Goal: Book appointment/travel/reservation

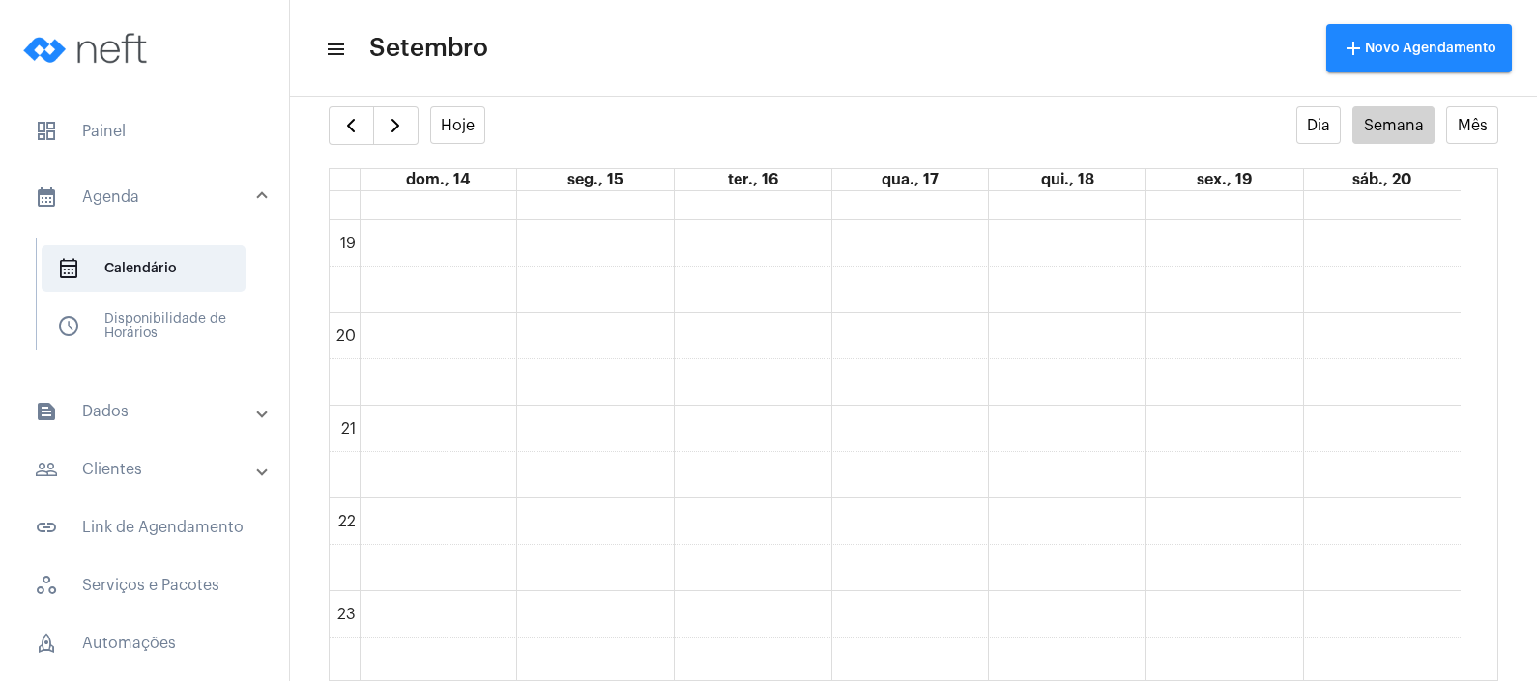
scroll to position [1735, 0]
click at [327, 124] on full-calendar "Hoje Dia Semana Mês dom., 14 seg., 15 ter., 16 qua., 17 qui., 18 sex., 19 sáb.,…" at bounding box center [913, 393] width 1247 height 575
click at [337, 131] on button "button" at bounding box center [351, 125] width 45 height 39
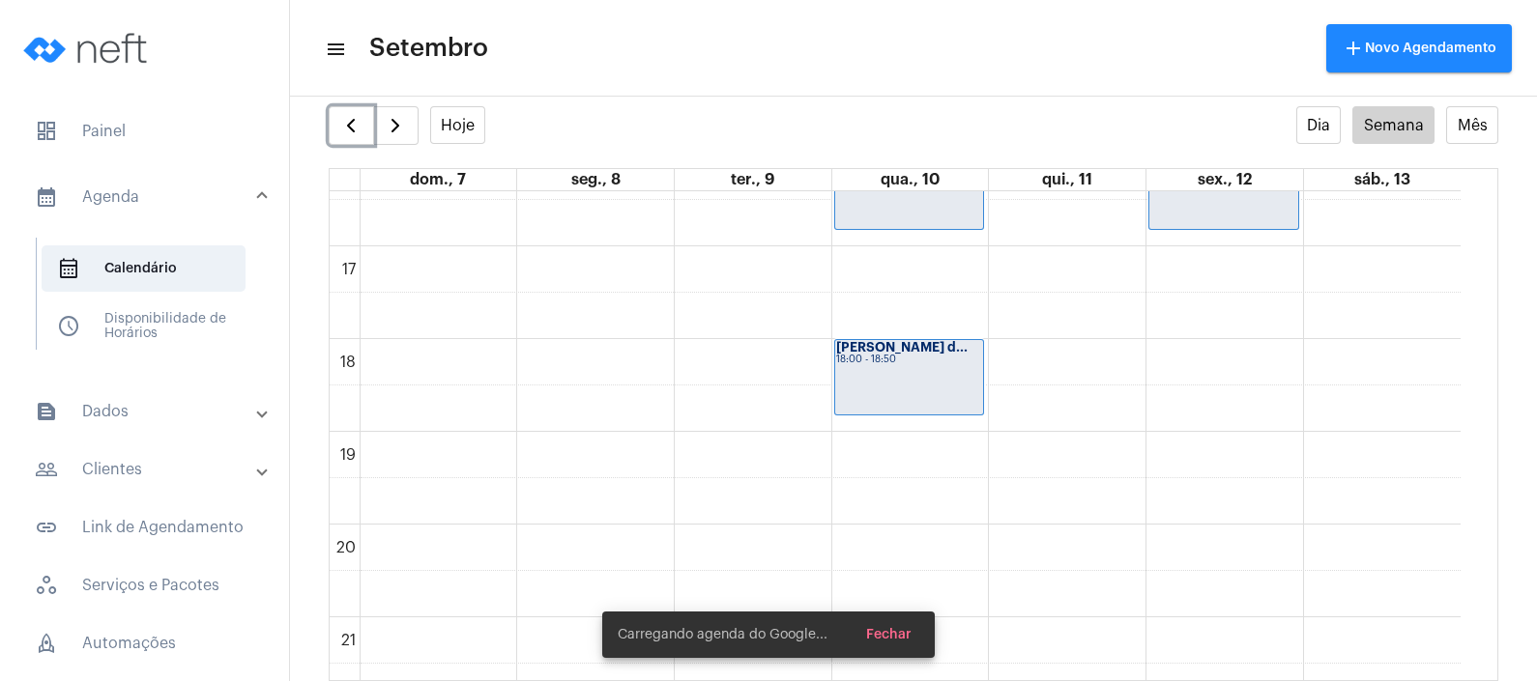
scroll to position [1523, 0]
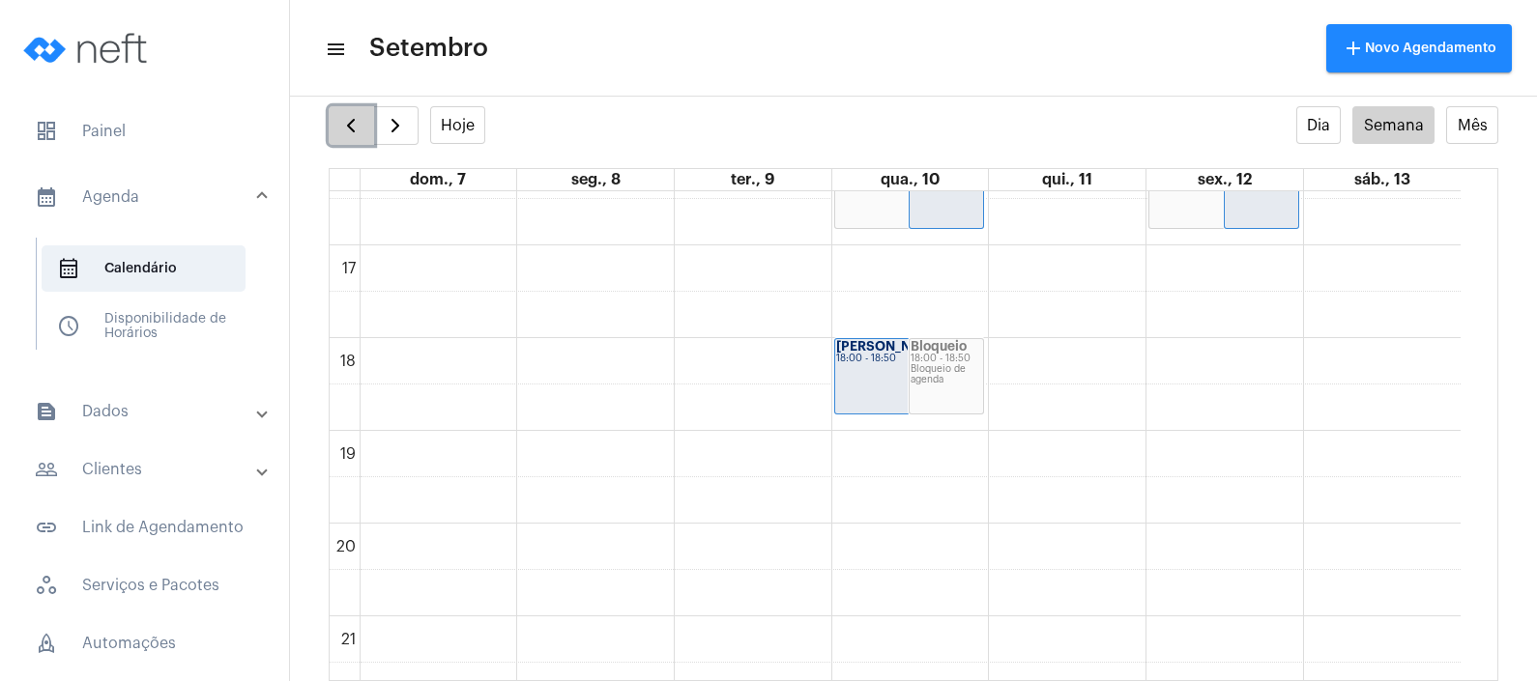
click at [329, 126] on button "button" at bounding box center [351, 125] width 45 height 39
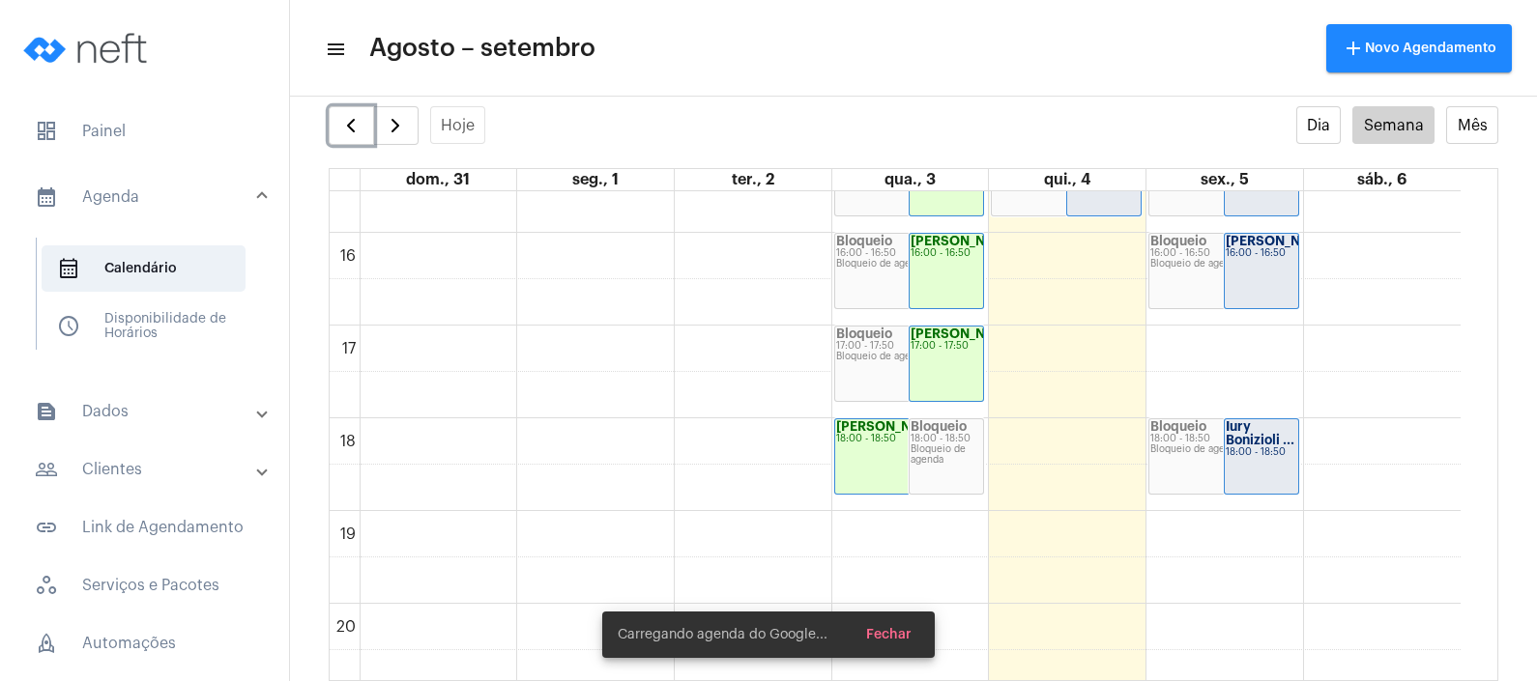
scroll to position [1523, 0]
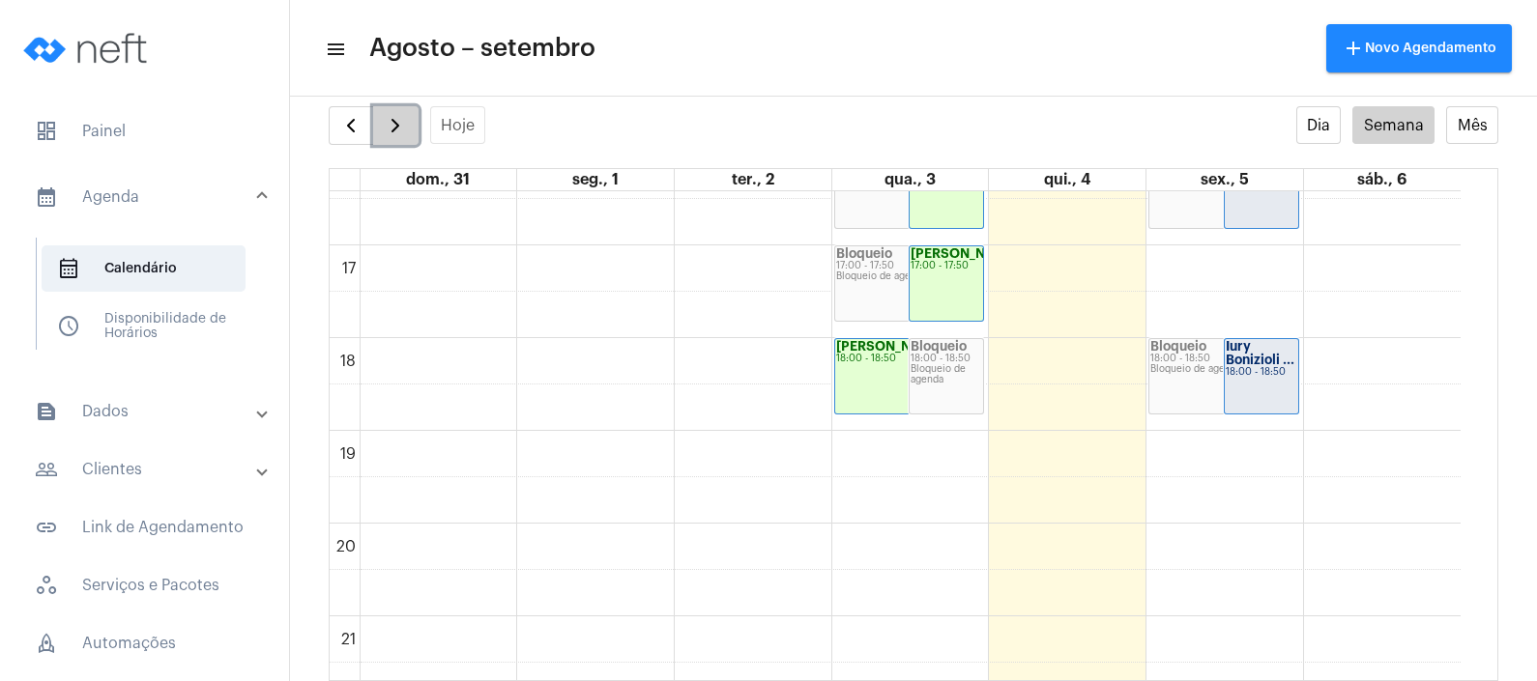
click at [387, 122] on span "button" at bounding box center [395, 125] width 23 height 23
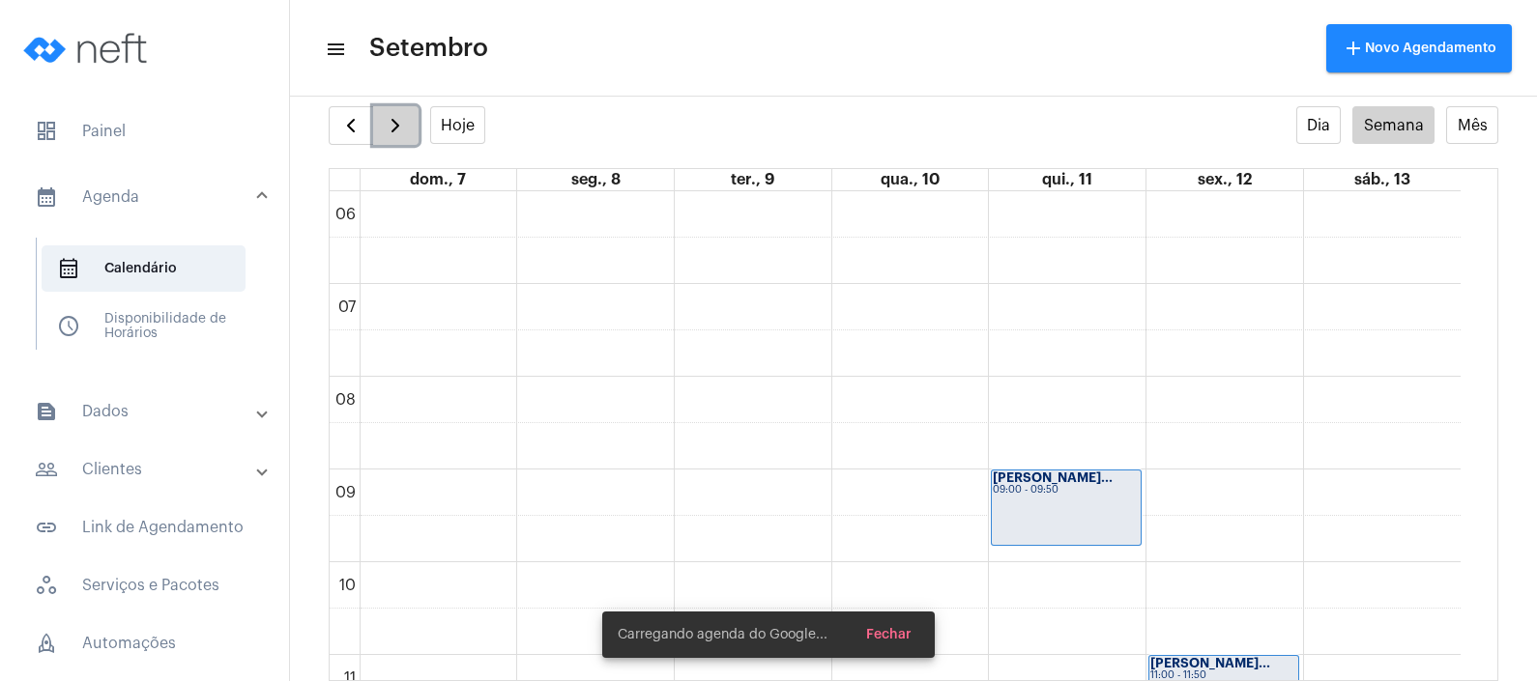
click at [385, 121] on span "button" at bounding box center [395, 125] width 23 height 23
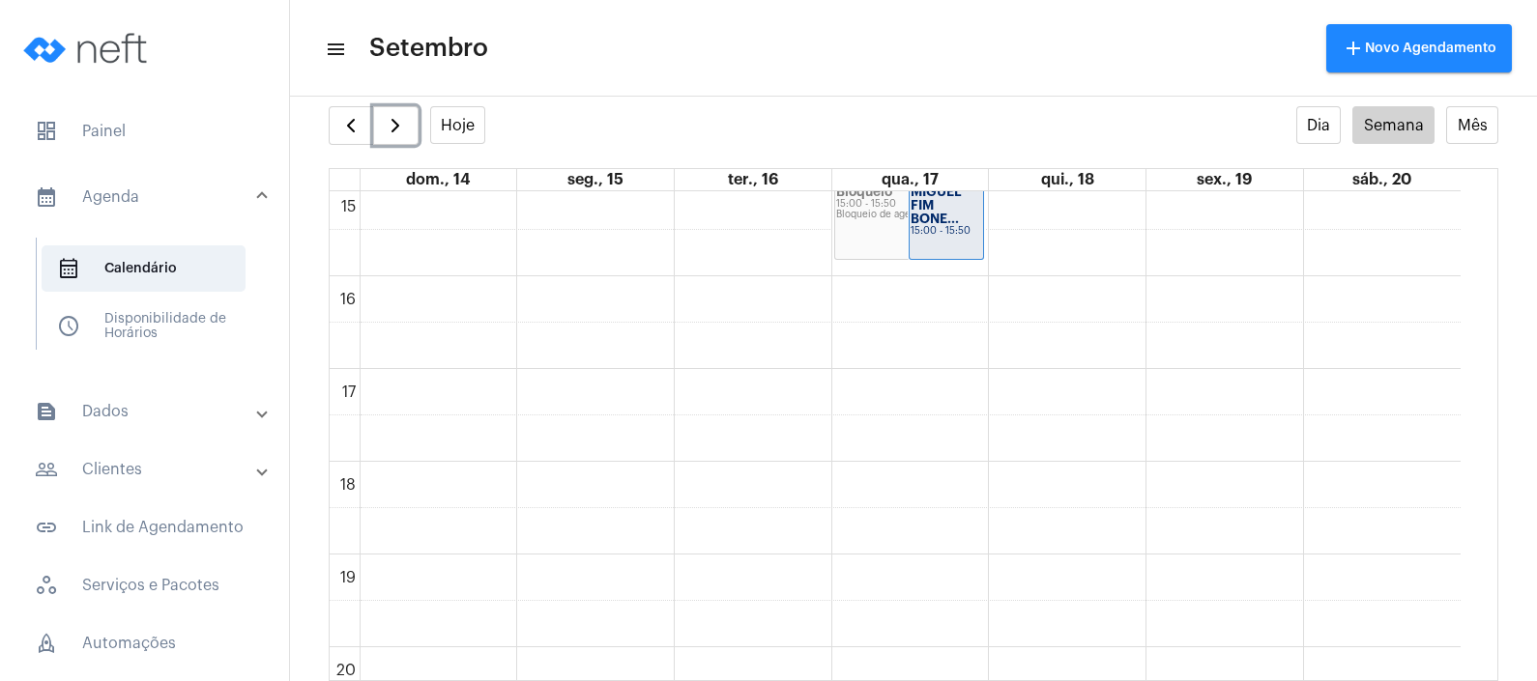
scroll to position [1402, 0]
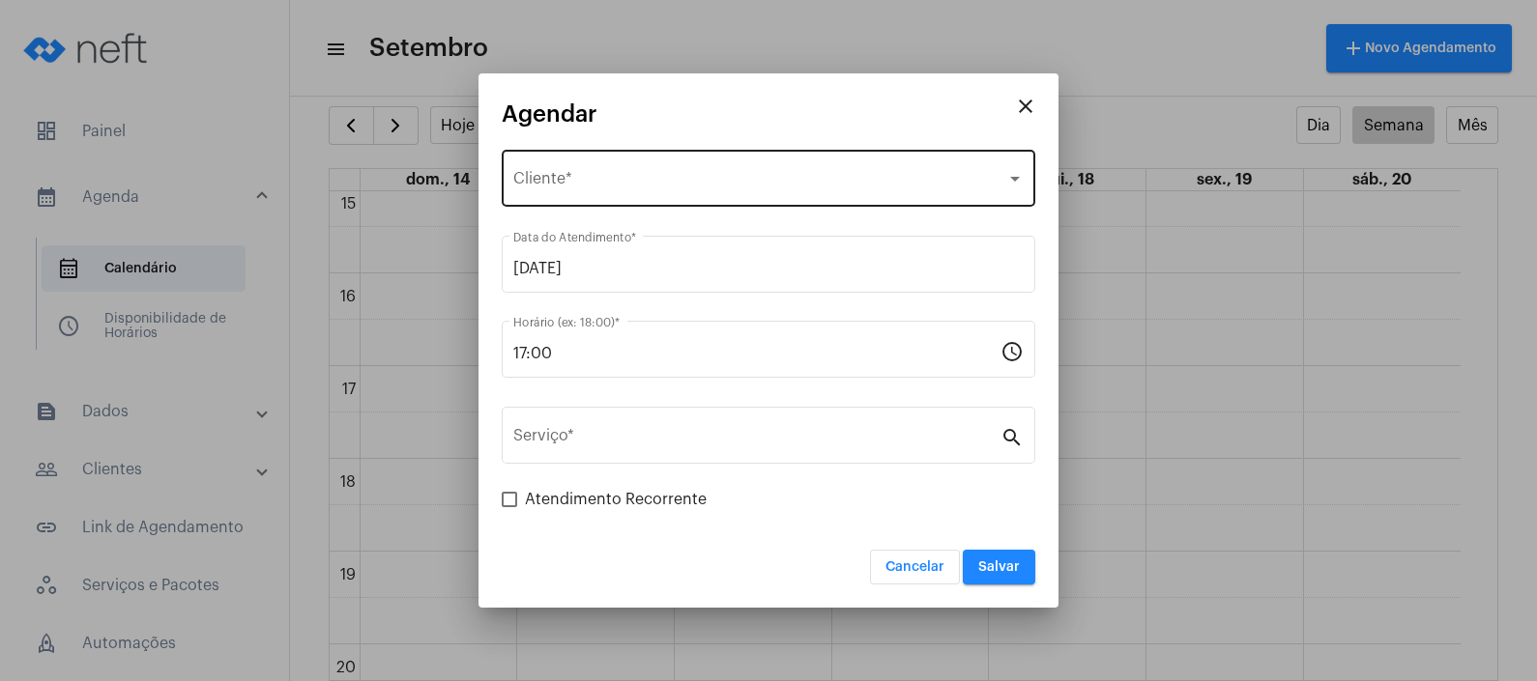
click at [768, 167] on div "Selecione o Cliente Cliente *" at bounding box center [768, 176] width 510 height 61
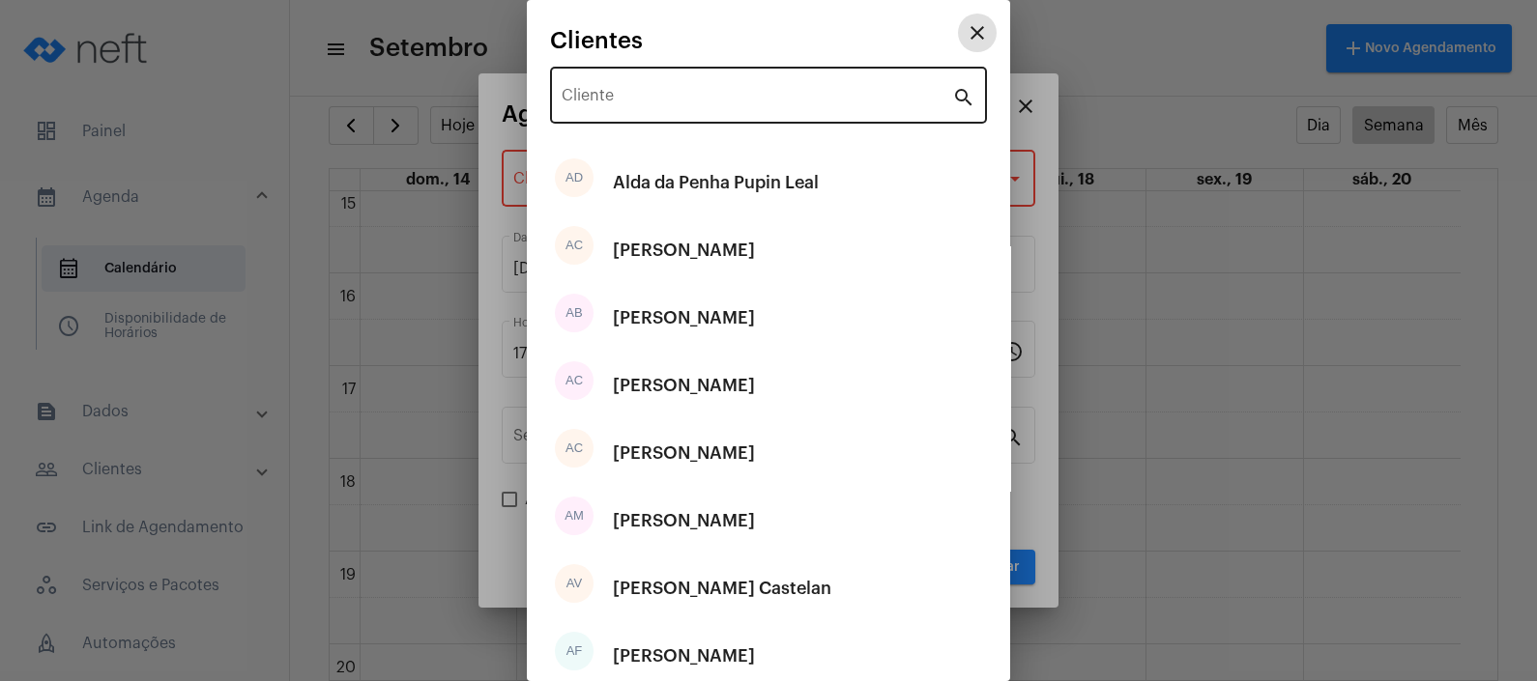
click at [752, 97] on input "Cliente" at bounding box center [756, 99] width 390 height 17
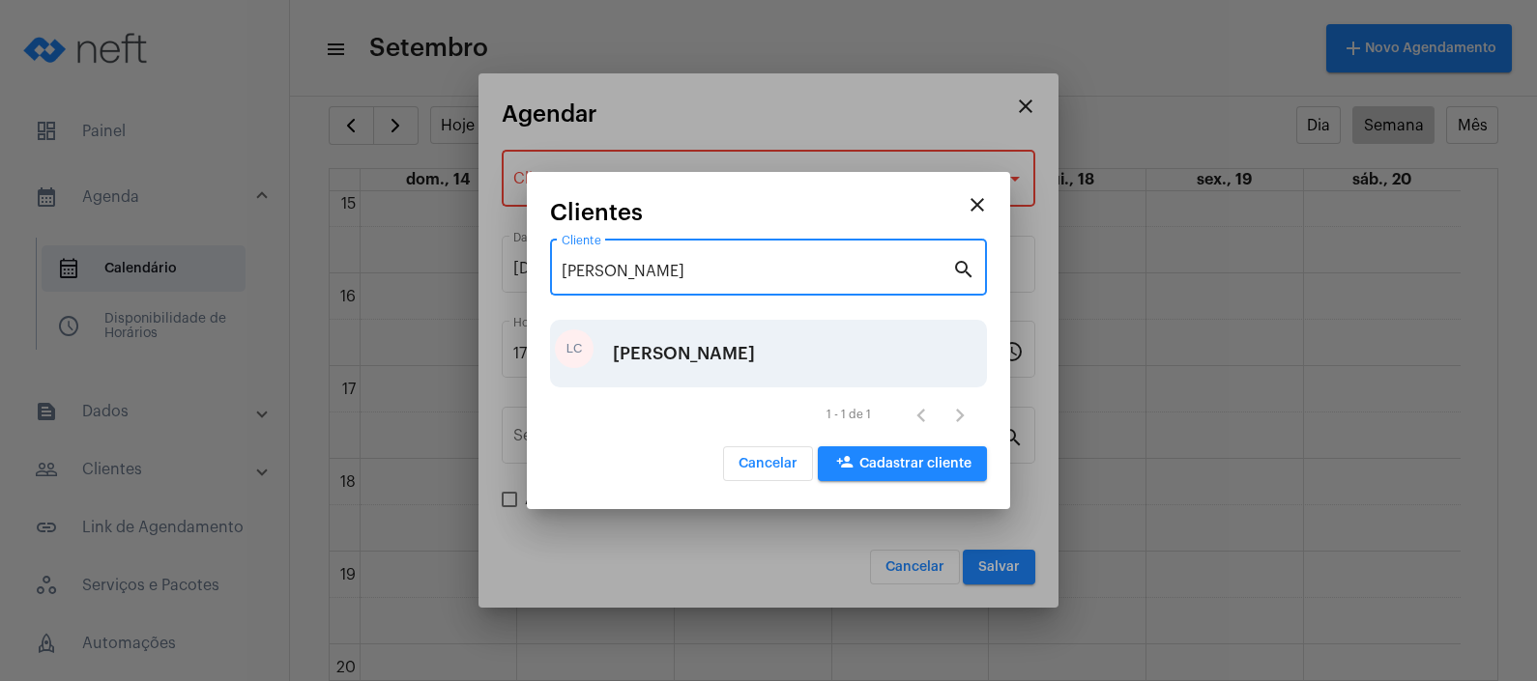
type input "[PERSON_NAME]"
click at [755, 356] on div "[PERSON_NAME]" at bounding box center [684, 354] width 142 height 58
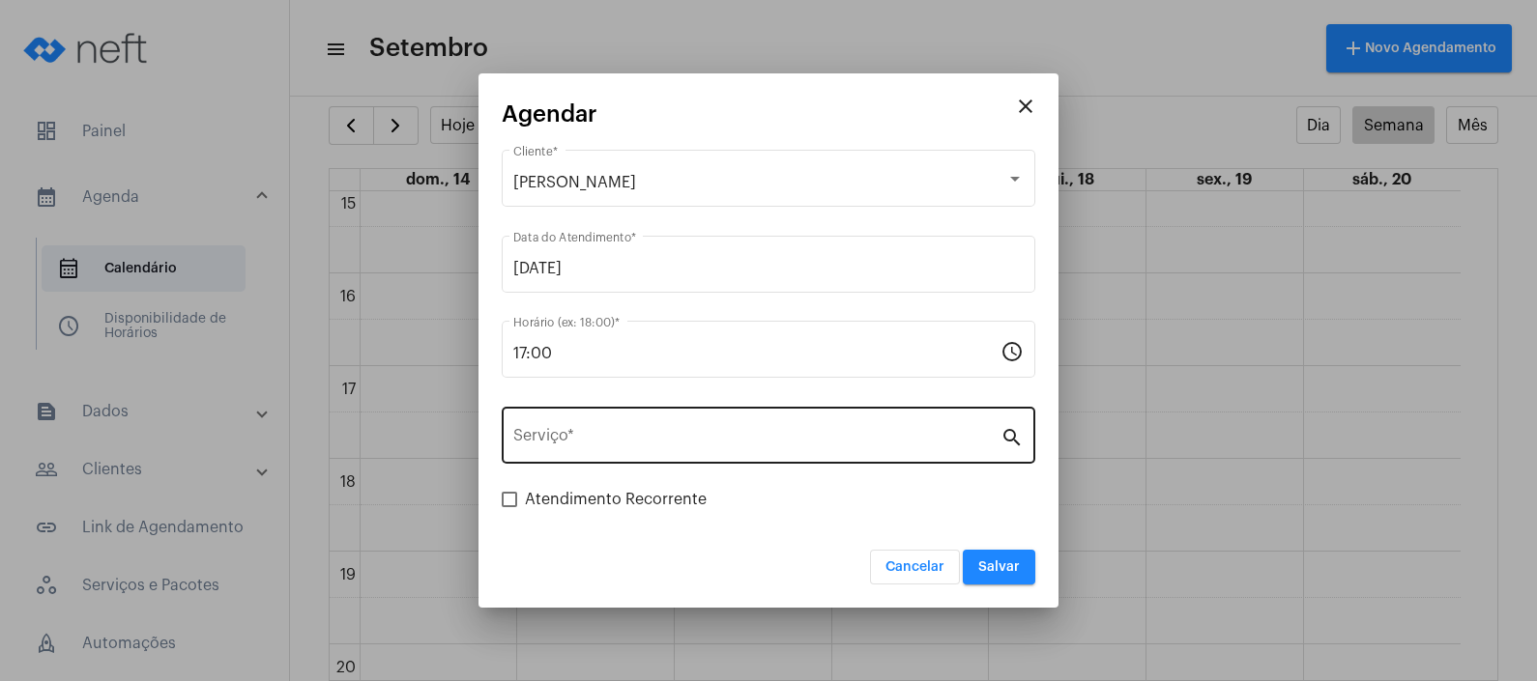
click at [710, 417] on div "Serviço *" at bounding box center [756, 433] width 487 height 61
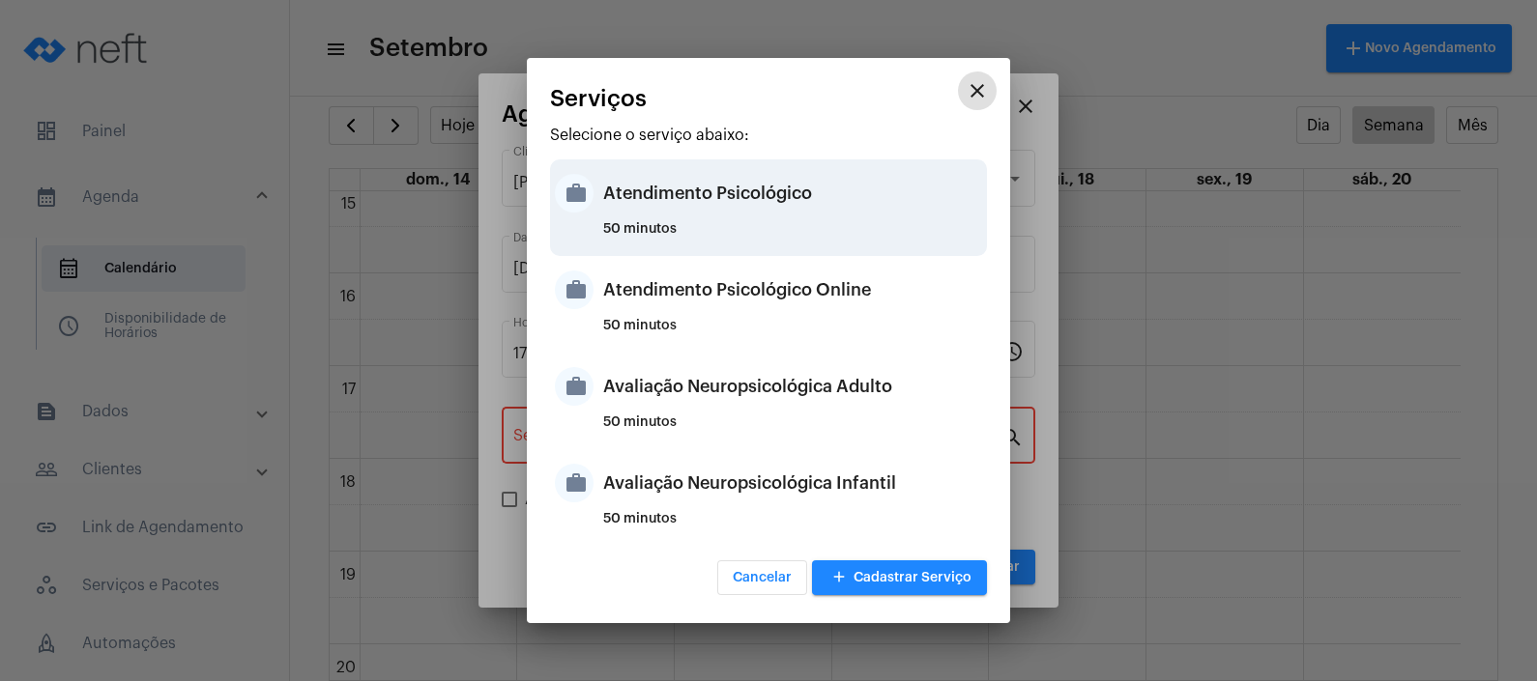
click at [754, 175] on div "Atendimento Psicológico" at bounding box center [792, 193] width 379 height 58
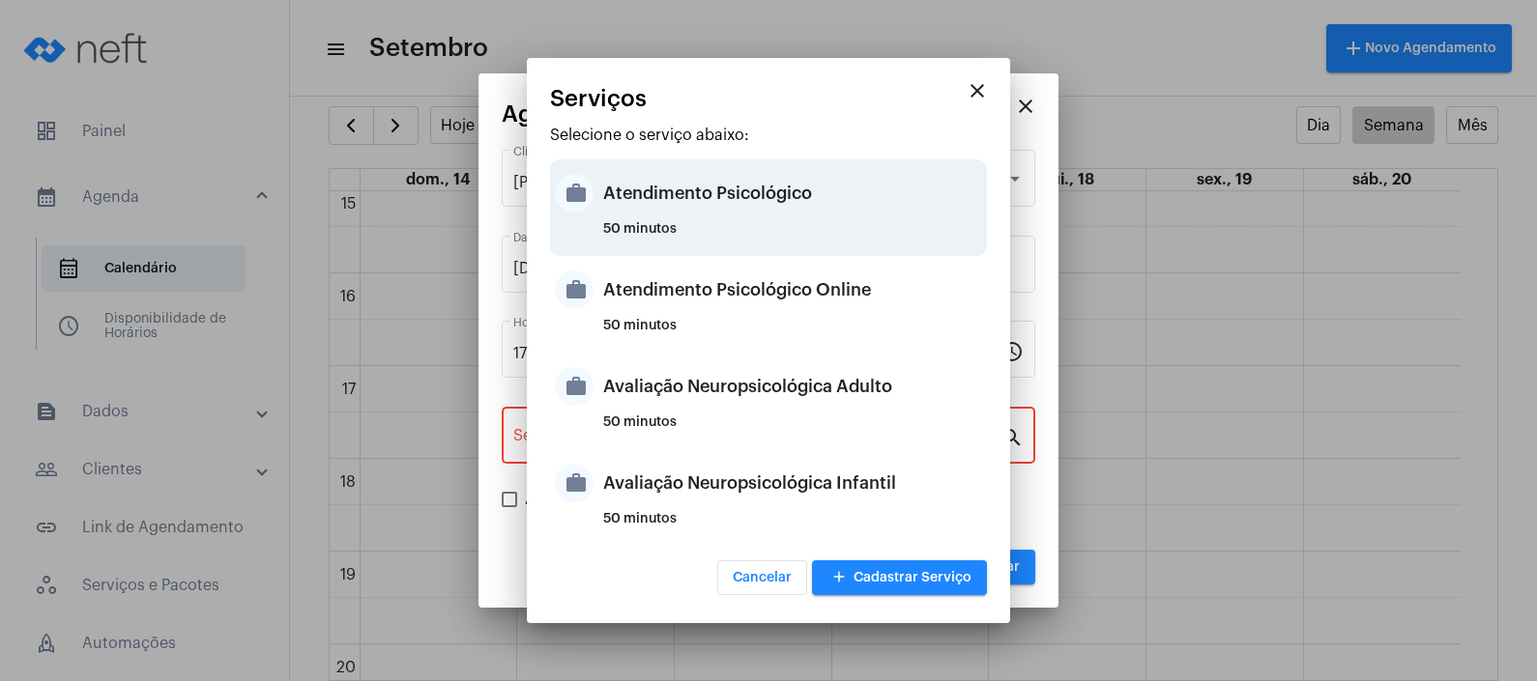
type input "Atendimento Psicológico"
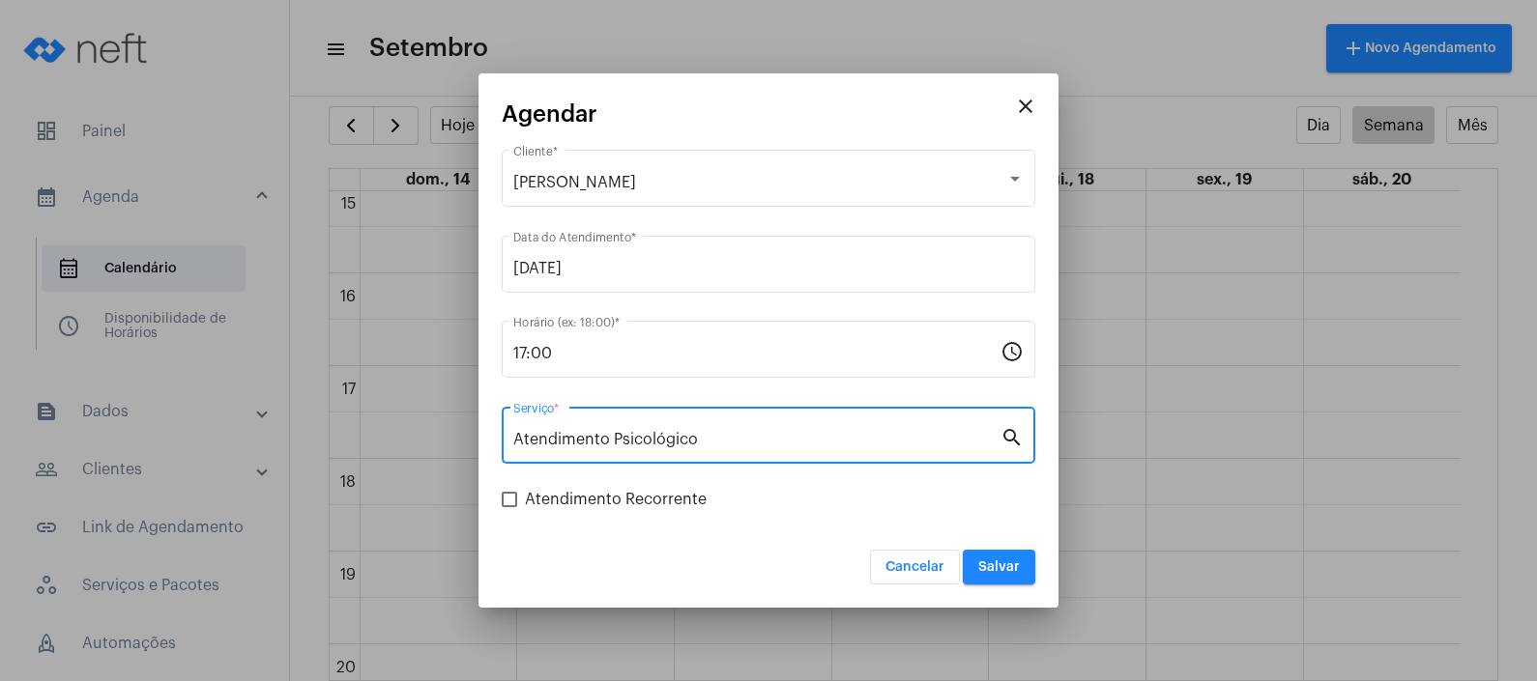
click at [992, 561] on span "Salvar" at bounding box center [999, 568] width 42 height 14
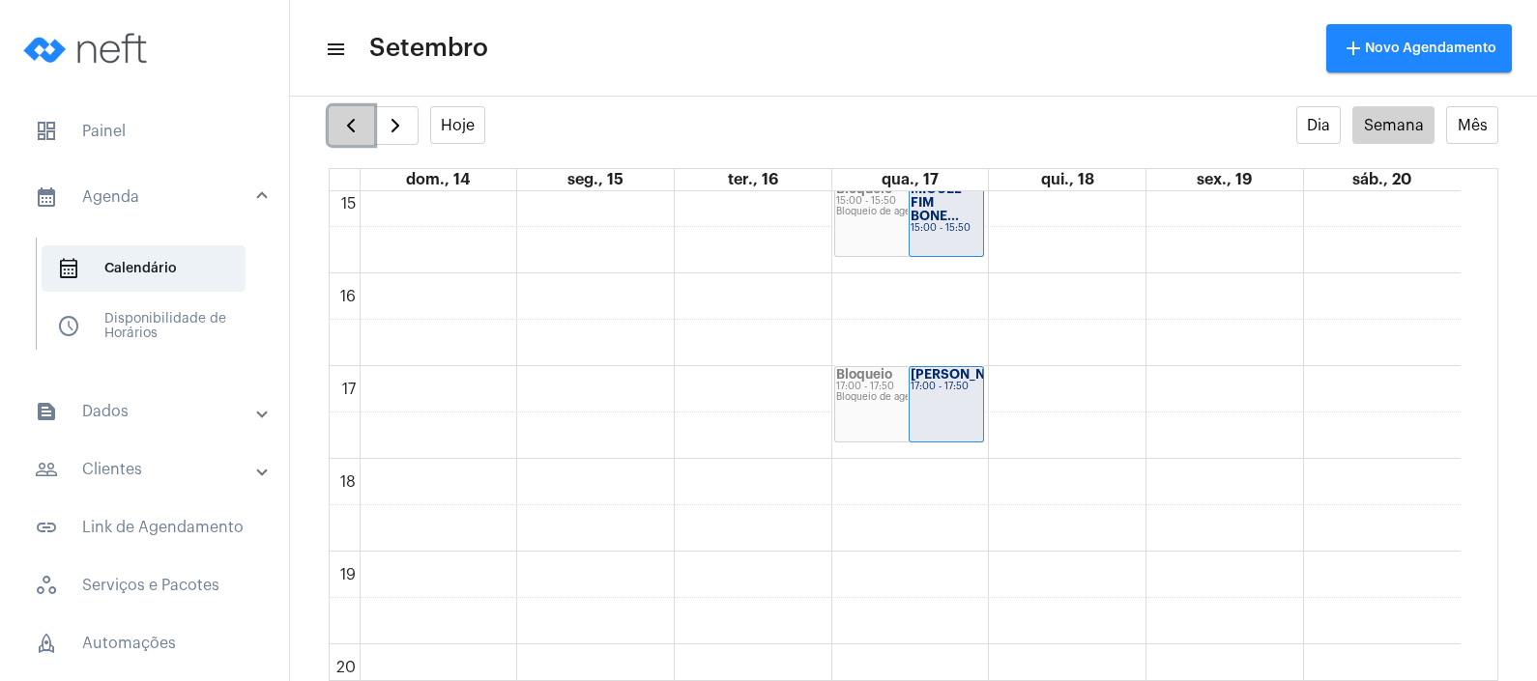
click at [343, 116] on span "button" at bounding box center [350, 125] width 23 height 23
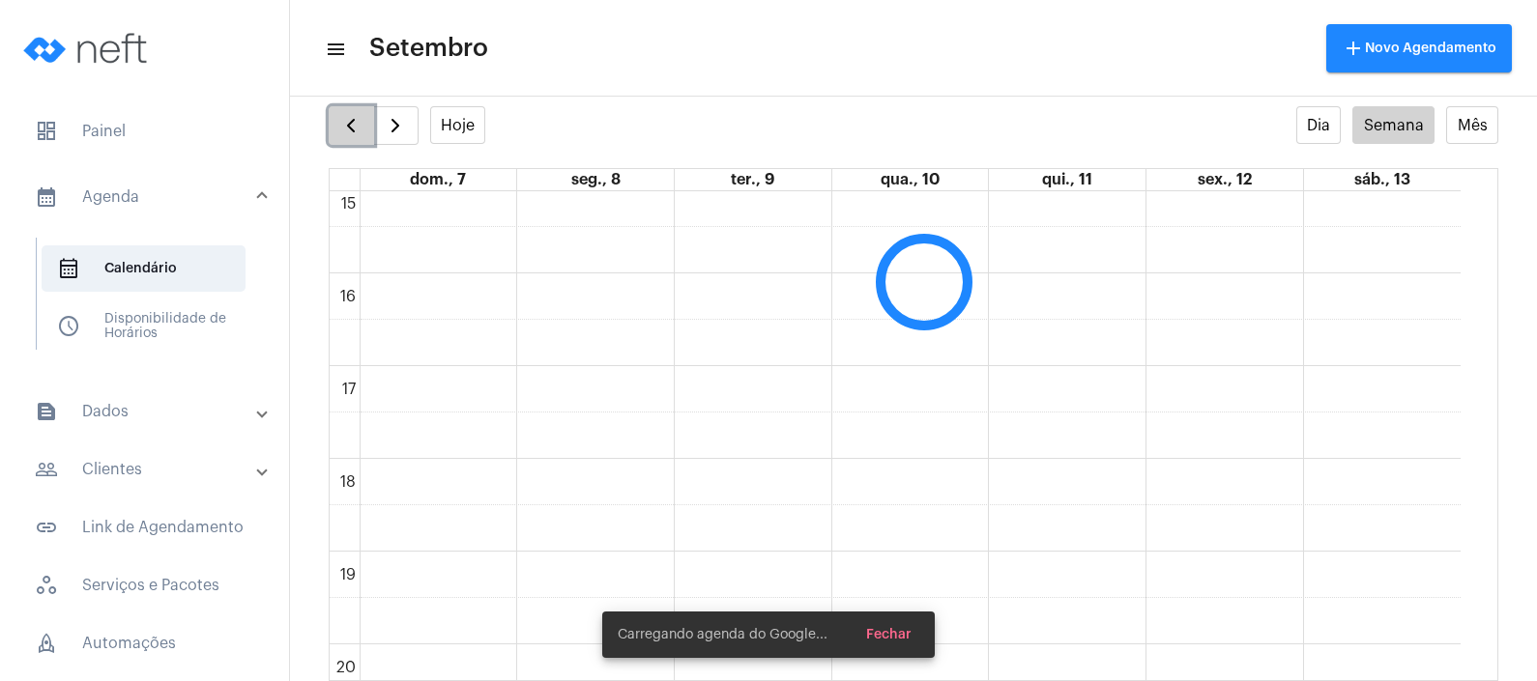
scroll to position [557, 0]
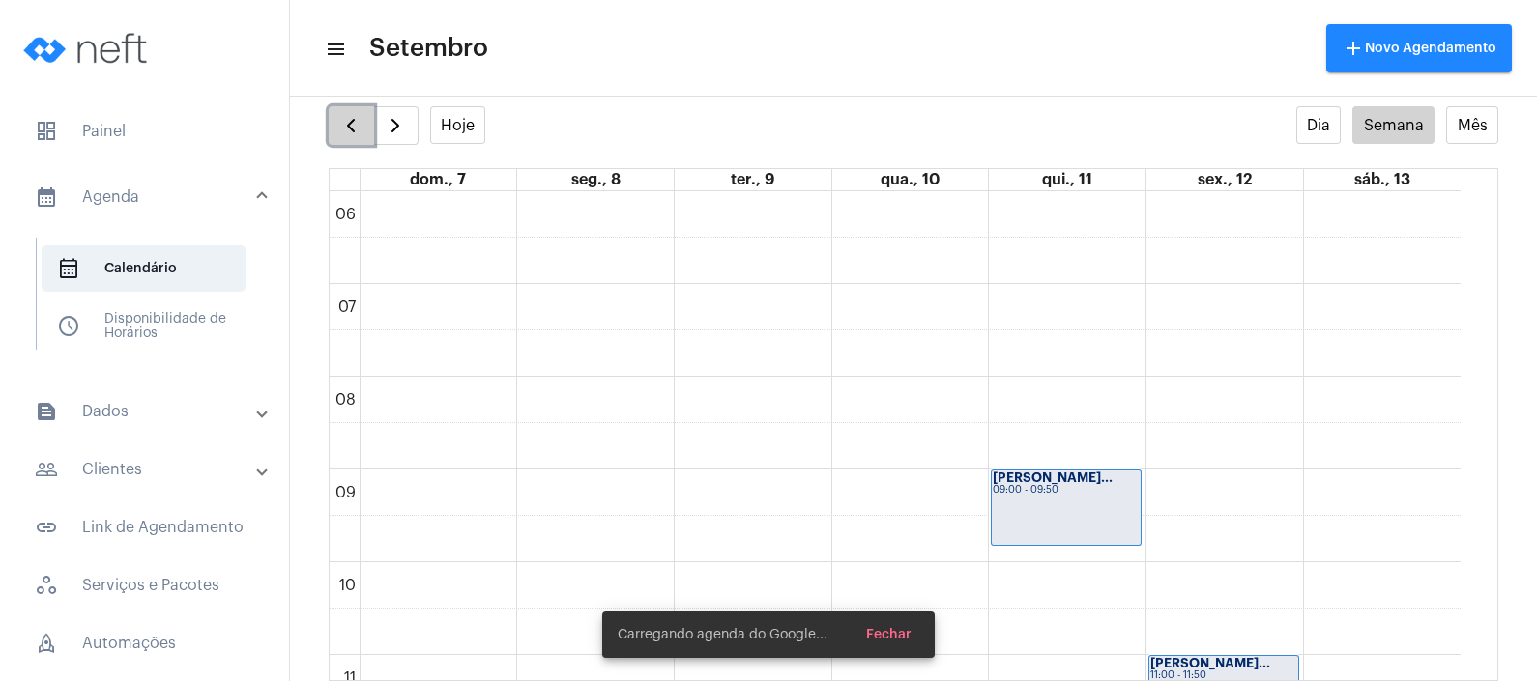
click at [343, 114] on span "button" at bounding box center [350, 125] width 23 height 23
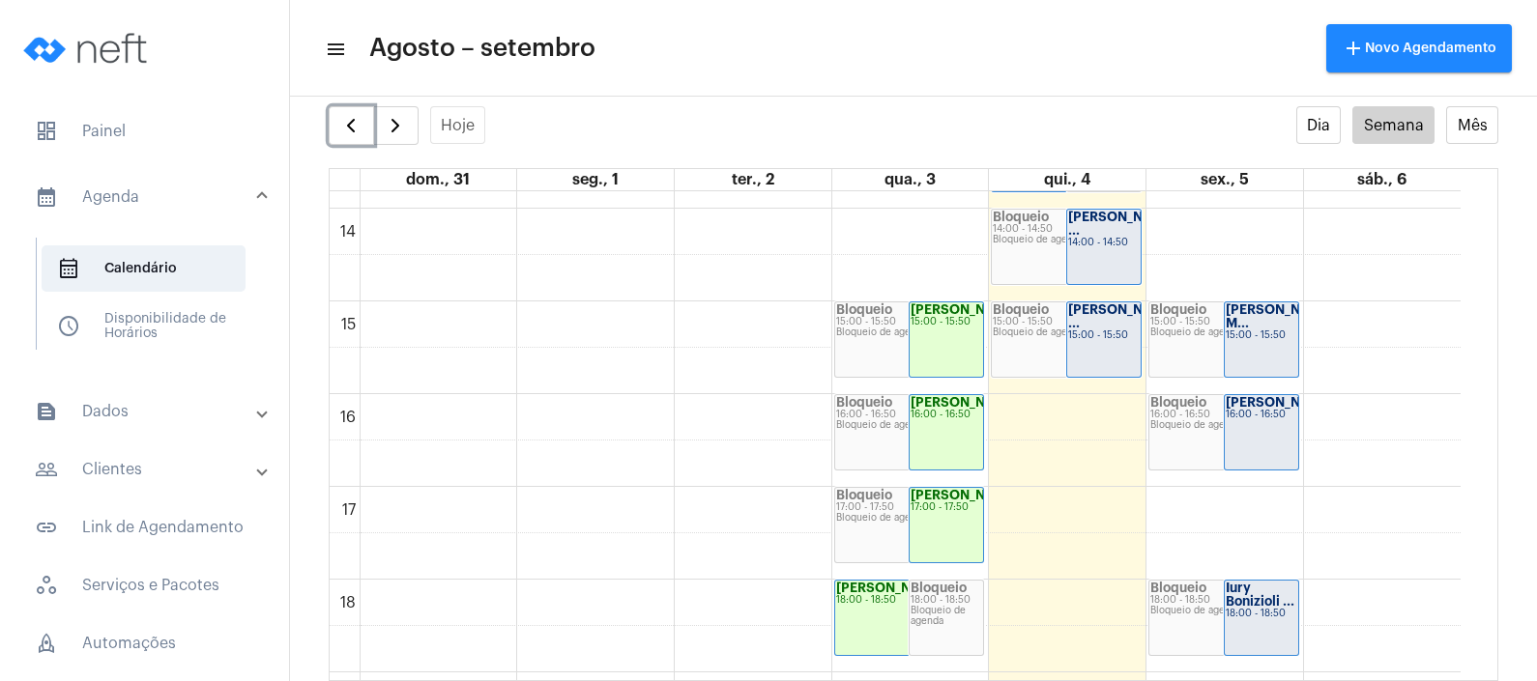
scroll to position [1040, 0]
